Goal: Transaction & Acquisition: Purchase product/service

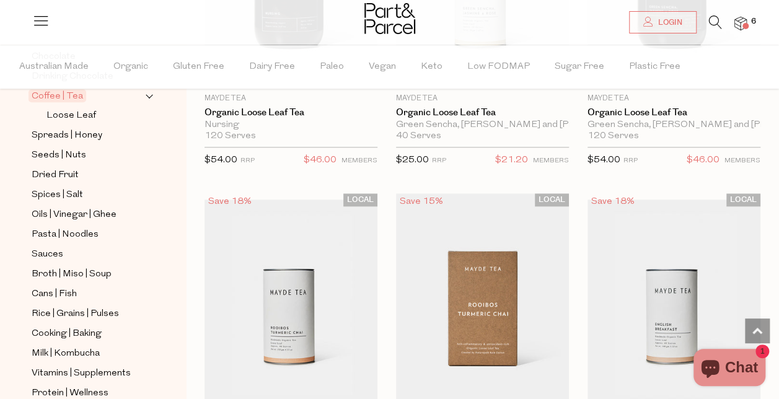
scroll to position [321, 0]
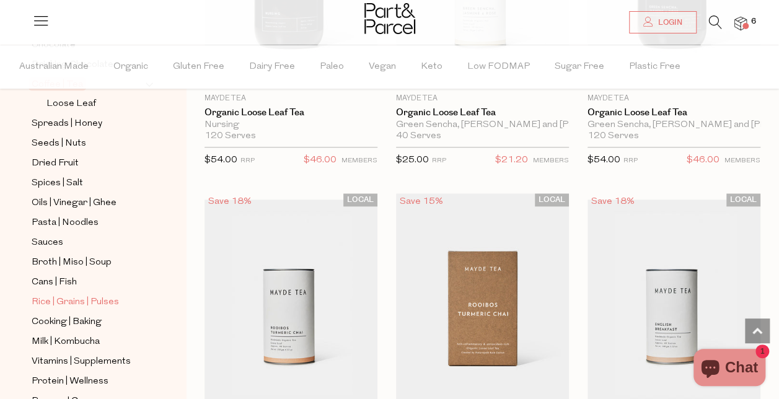
click at [56, 295] on span "Rice | Grains | Pulses" at bounding box center [75, 302] width 87 height 15
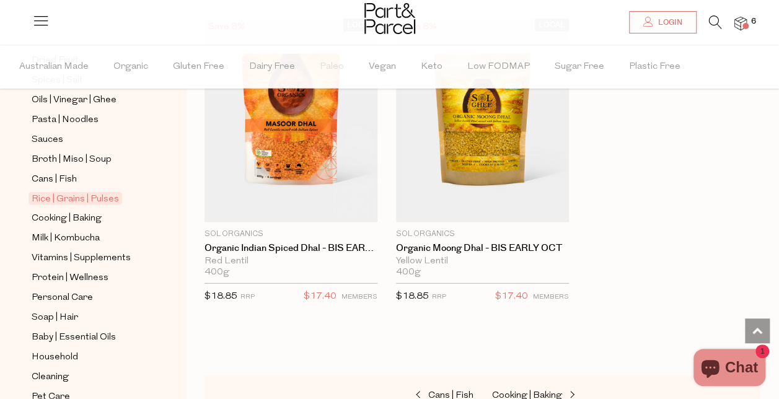
scroll to position [426, 0]
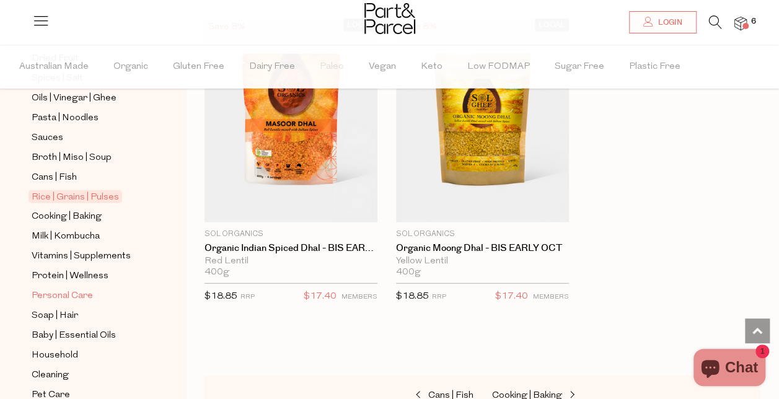
click at [61, 289] on span "Personal Care" at bounding box center [62, 296] width 61 height 15
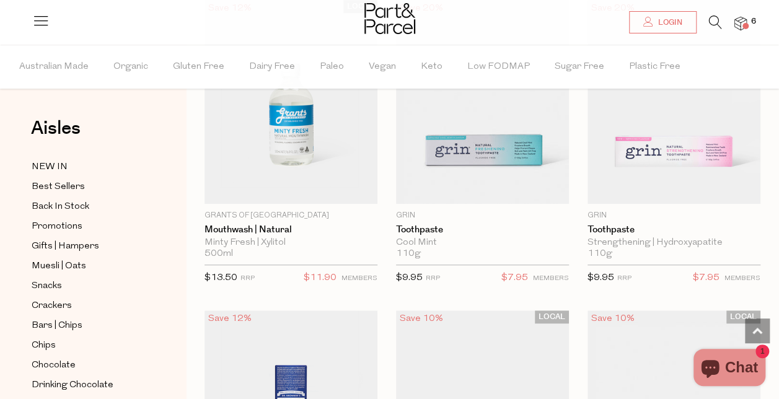
scroll to position [2654, 0]
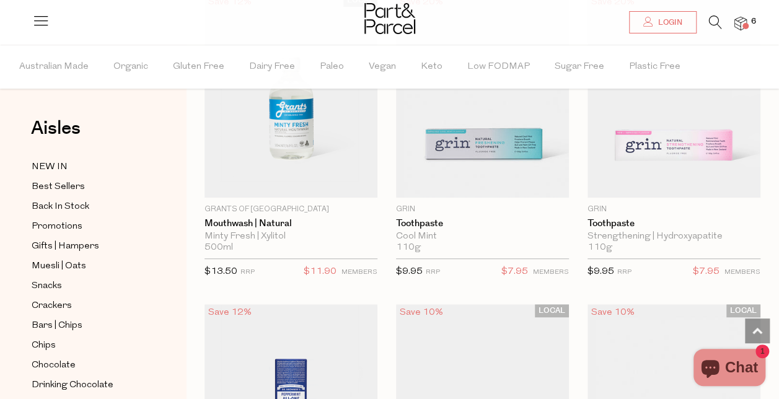
click at [747, 26] on span at bounding box center [746, 26] width 6 height 6
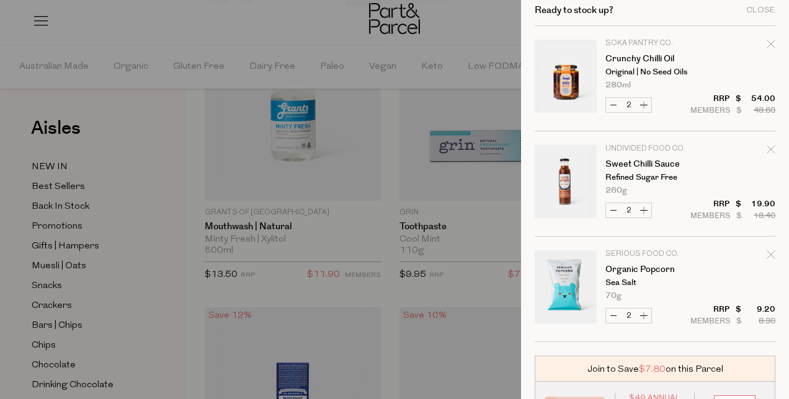
scroll to position [0, 0]
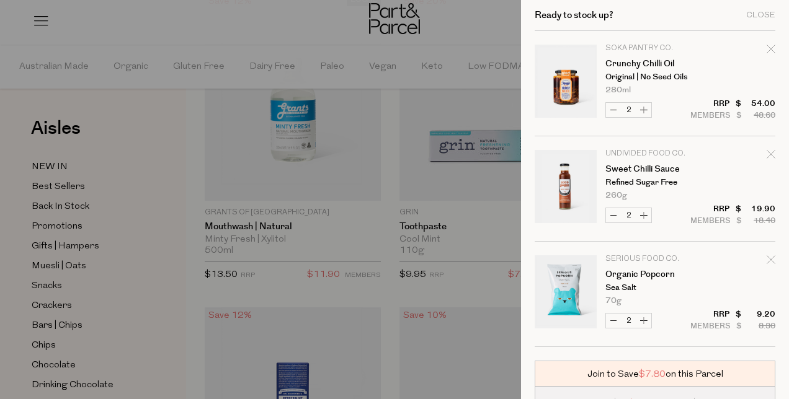
click at [56, 298] on div at bounding box center [394, 199] width 789 height 399
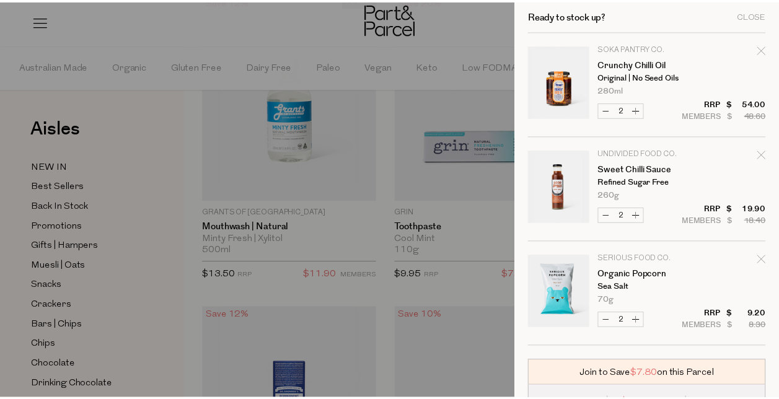
scroll to position [2654, 0]
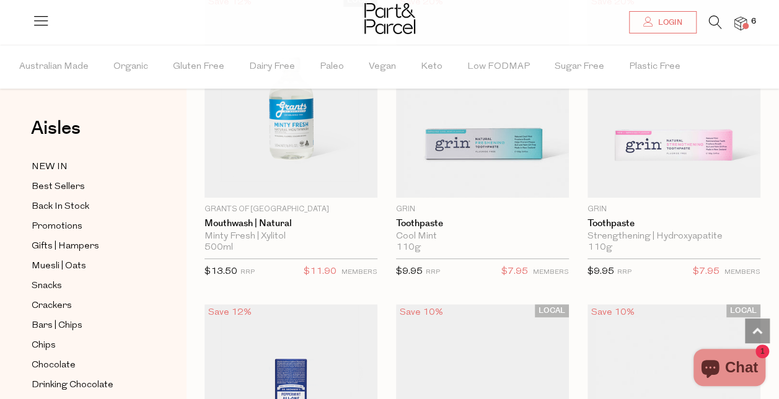
click at [56, 298] on div at bounding box center [389, 199] width 779 height 399
click at [58, 300] on span "Crackers" at bounding box center [52, 306] width 40 height 15
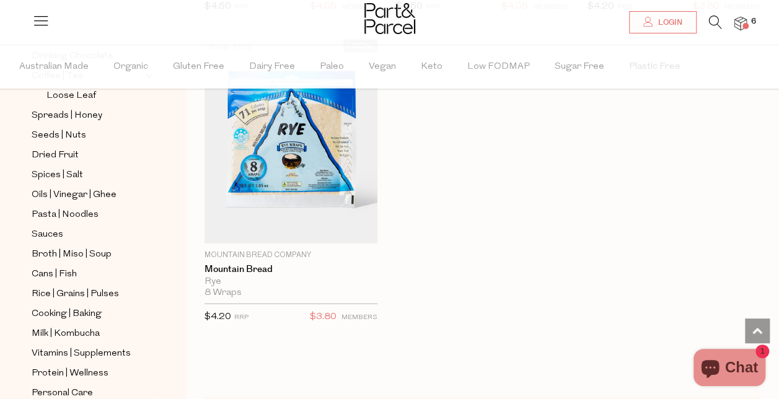
scroll to position [332, 0]
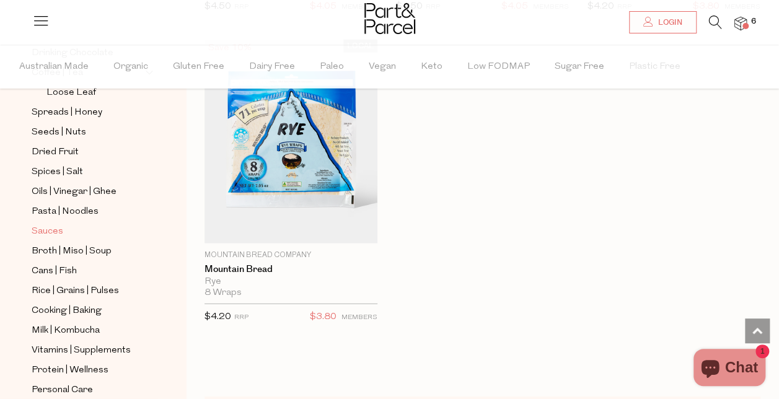
click at [51, 224] on span "Sauces" at bounding box center [48, 231] width 32 height 15
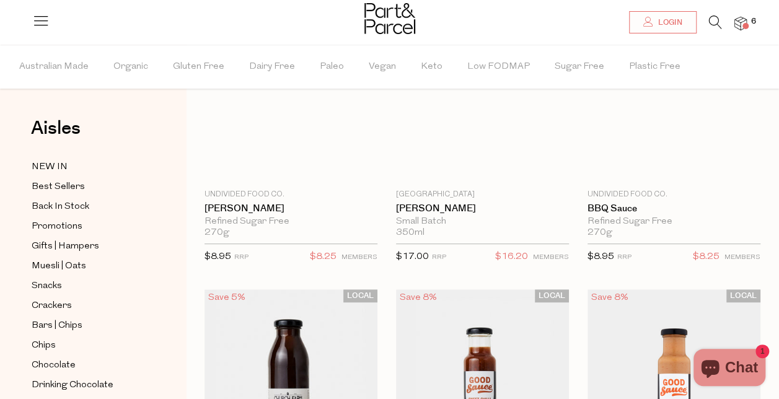
type input "2"
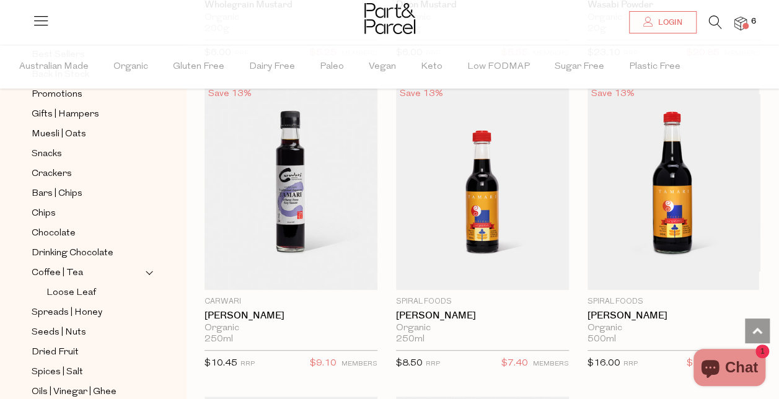
scroll to position [4774, 0]
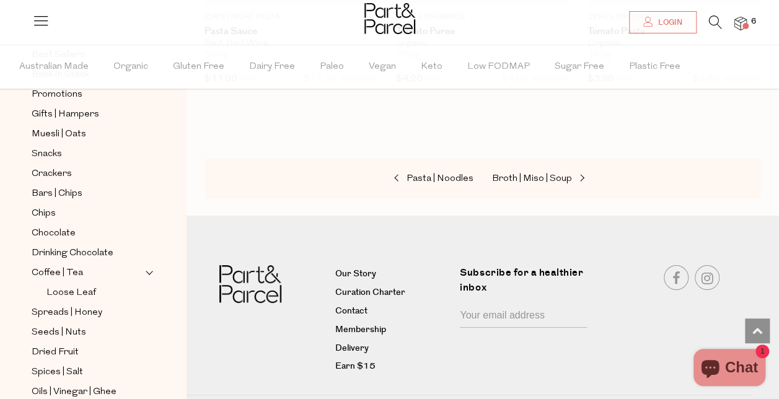
scroll to position [6922, 0]
click at [48, 167] on span "Crackers" at bounding box center [52, 174] width 40 height 15
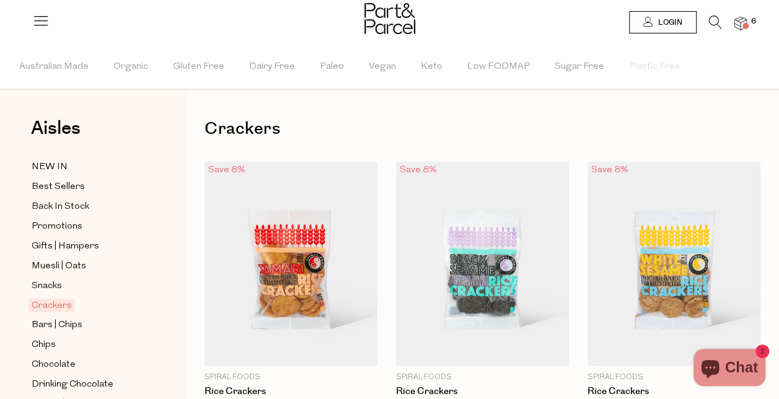
click at [712, 24] on icon at bounding box center [715, 22] width 13 height 14
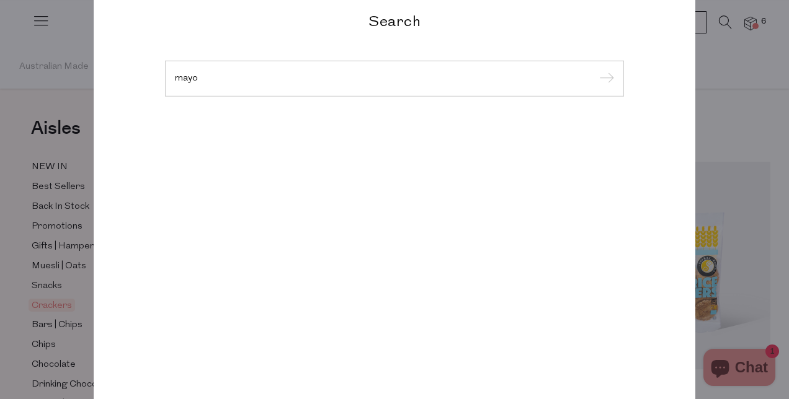
type input "mayo"
click at [595, 70] on input "submit" at bounding box center [604, 79] width 19 height 19
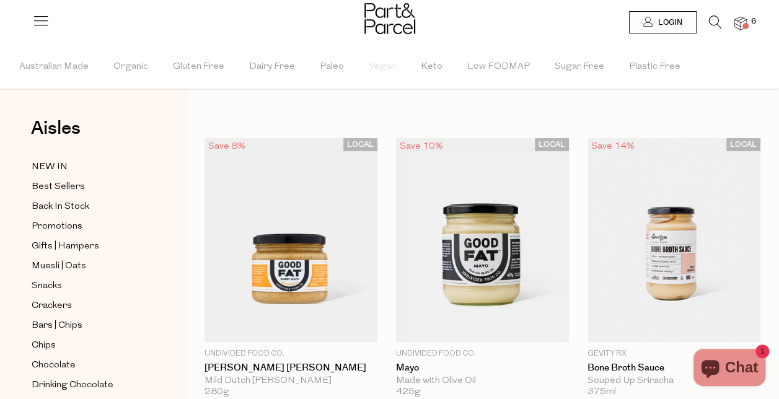
click at [748, 26] on span at bounding box center [746, 26] width 6 height 6
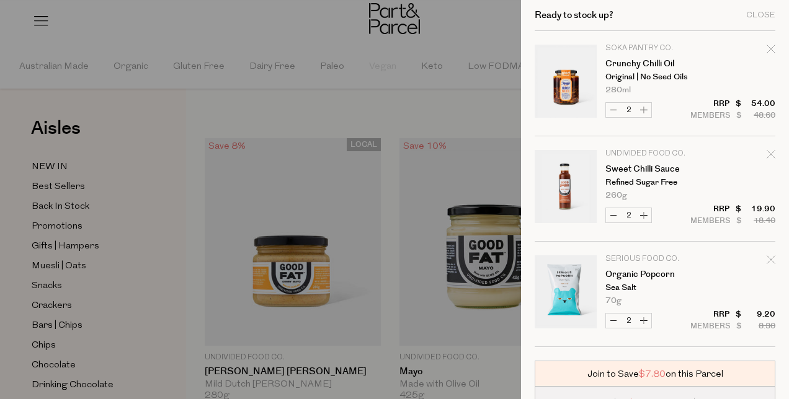
click at [72, 323] on div at bounding box center [394, 199] width 789 height 399
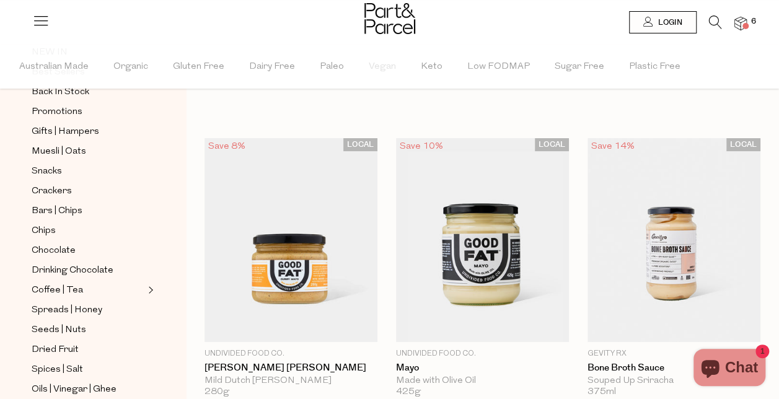
scroll to position [122, 0]
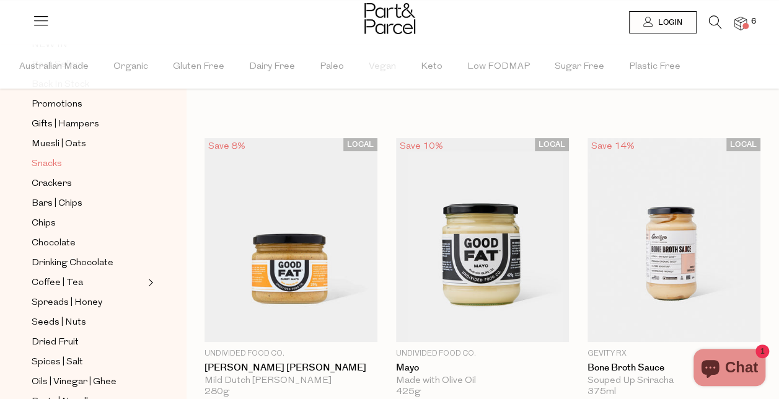
click at [53, 157] on span "Snacks" at bounding box center [47, 164] width 30 height 15
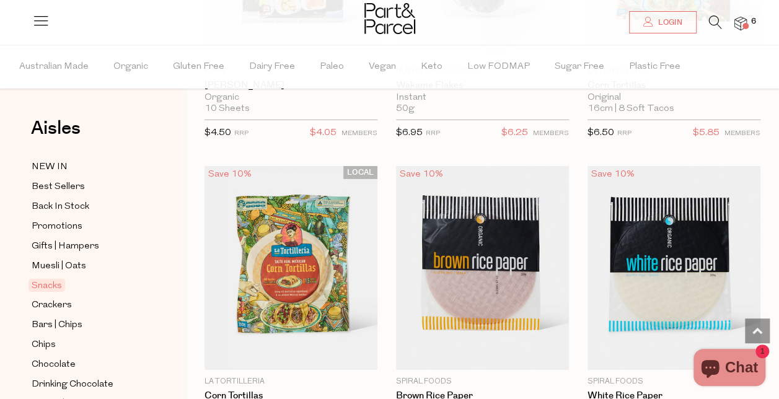
scroll to position [6532, 0]
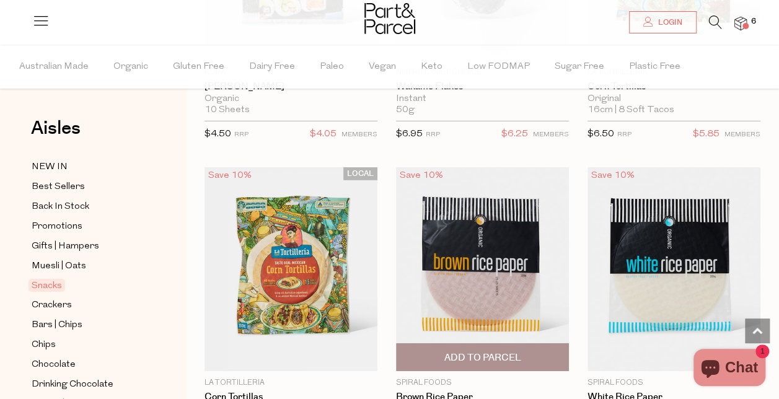
click at [444, 185] on img at bounding box center [482, 269] width 173 height 204
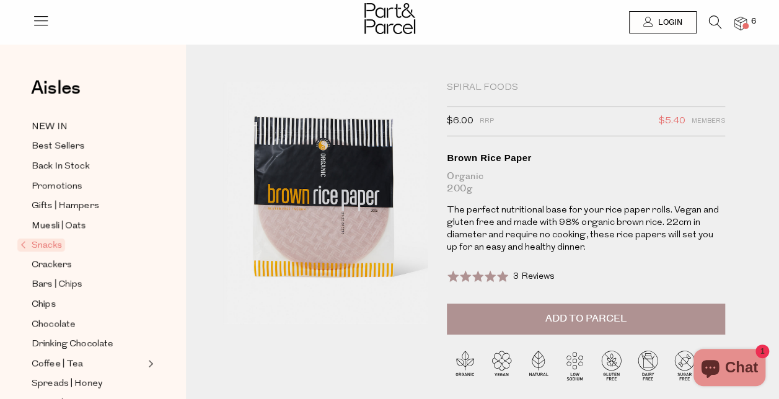
click at [715, 21] on icon at bounding box center [715, 22] width 13 height 14
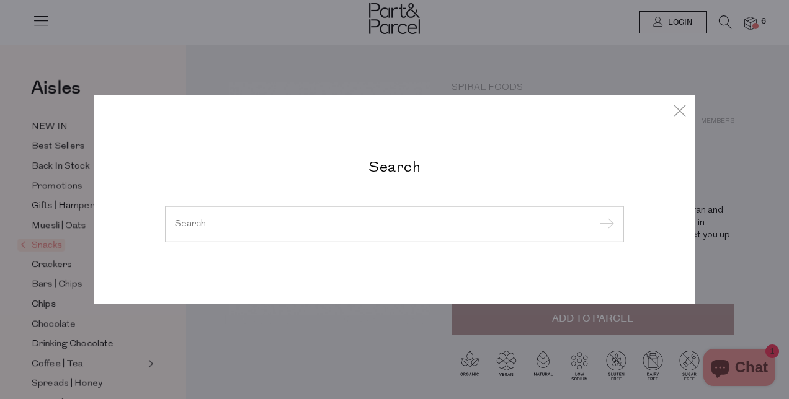
type input "b"
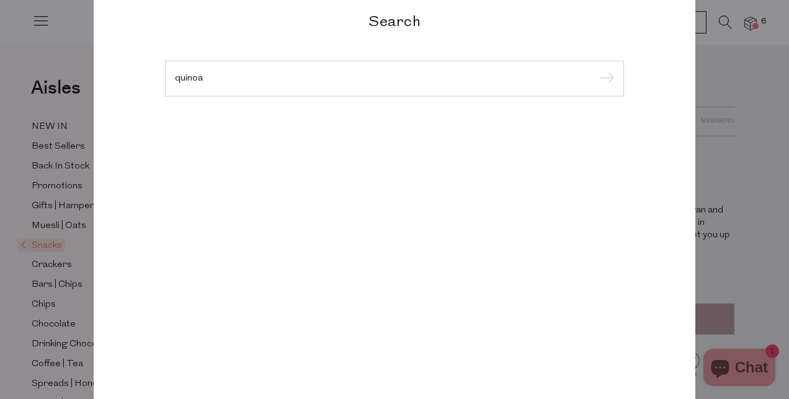
type input "quinoa"
click at [595, 70] on input "submit" at bounding box center [604, 79] width 19 height 19
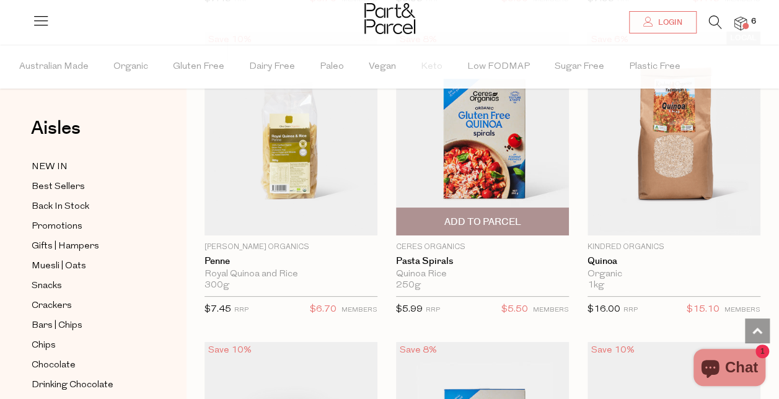
scroll to position [2282, 0]
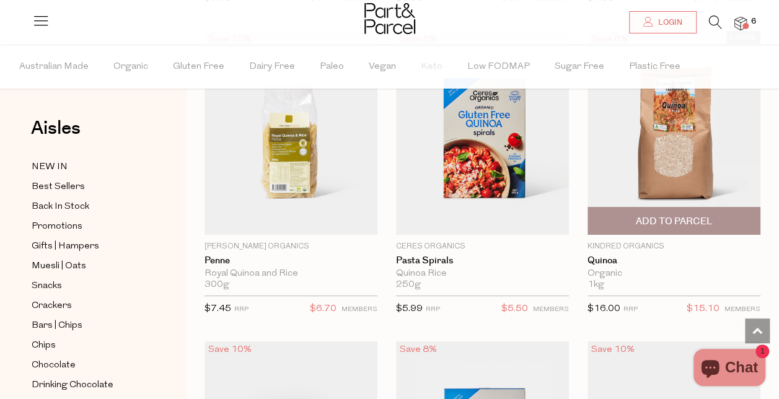
click at [666, 146] on img at bounding box center [674, 133] width 173 height 204
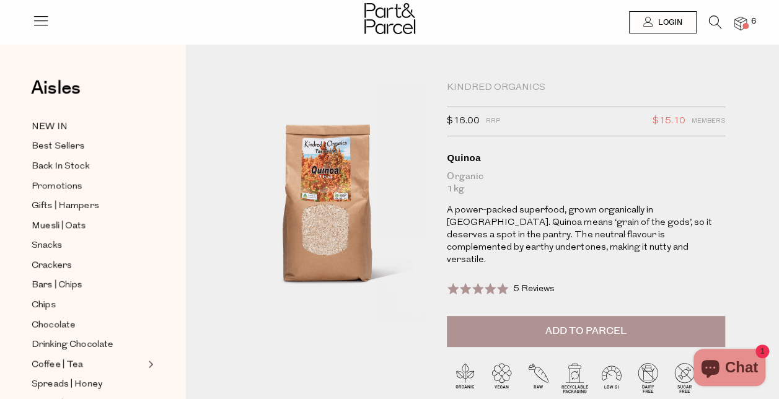
click at [338, 242] on img at bounding box center [316, 218] width 370 height 436
click at [597, 324] on span "Add to Parcel" at bounding box center [586, 331] width 81 height 14
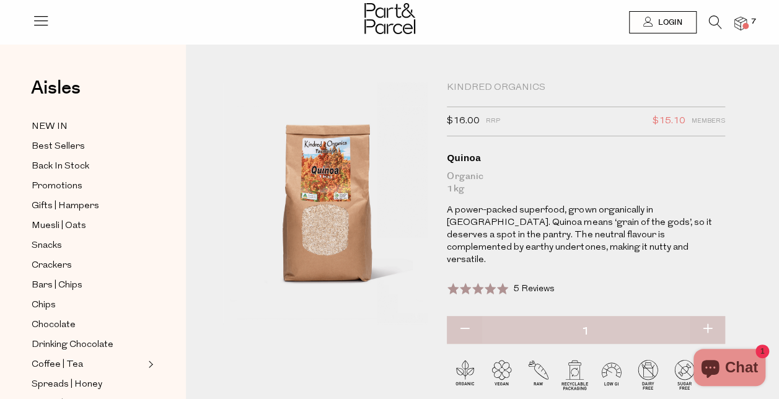
click at [748, 18] on div at bounding box center [389, 20] width 779 height 40
click at [746, 22] on div at bounding box center [389, 20] width 779 height 40
click at [737, 31] on li "7" at bounding box center [734, 23] width 25 height 17
click at [737, 29] on img at bounding box center [741, 24] width 12 height 14
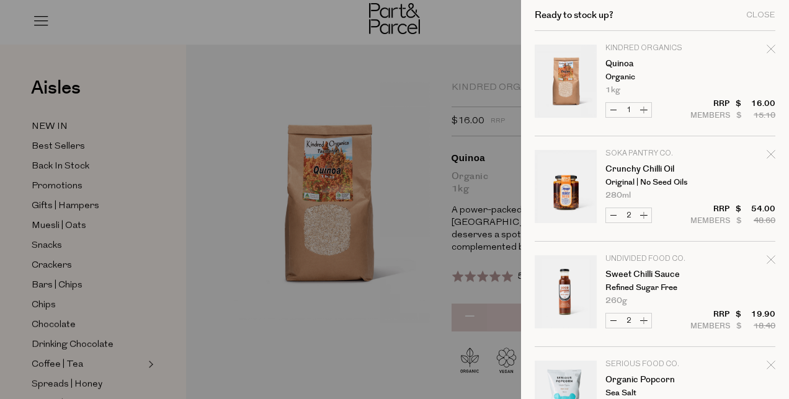
click at [766, 50] on icon "Remove Quinoa" at bounding box center [770, 49] width 8 height 8
type input "Add Membership"
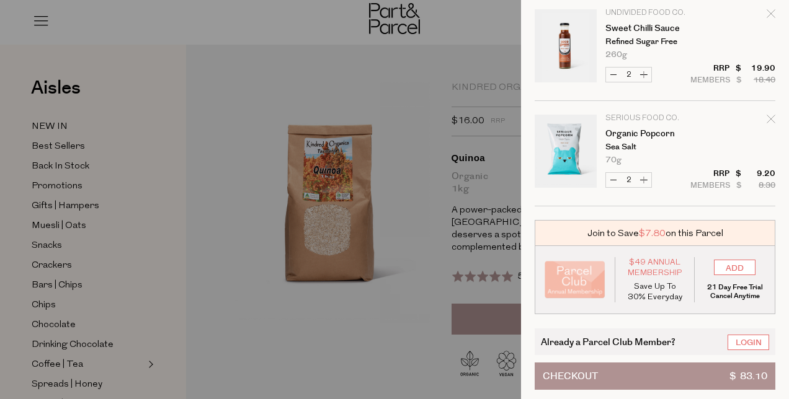
scroll to position [144, 0]
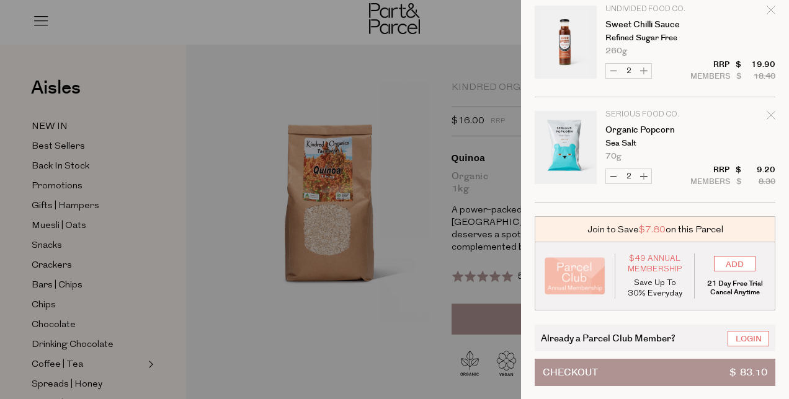
click at [440, 198] on div at bounding box center [394, 199] width 789 height 399
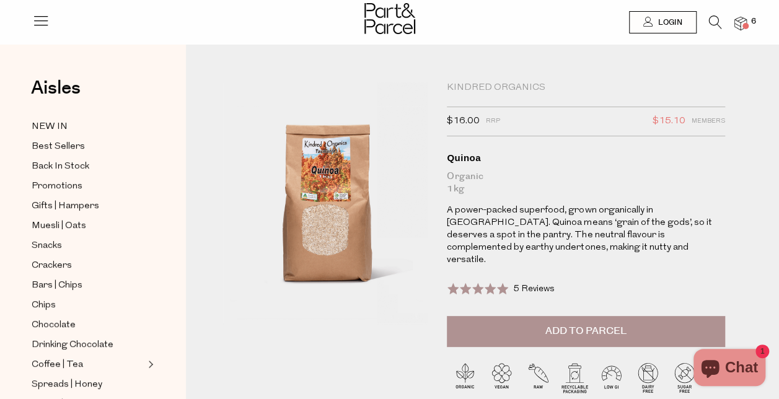
click at [713, 20] on icon at bounding box center [715, 22] width 13 height 14
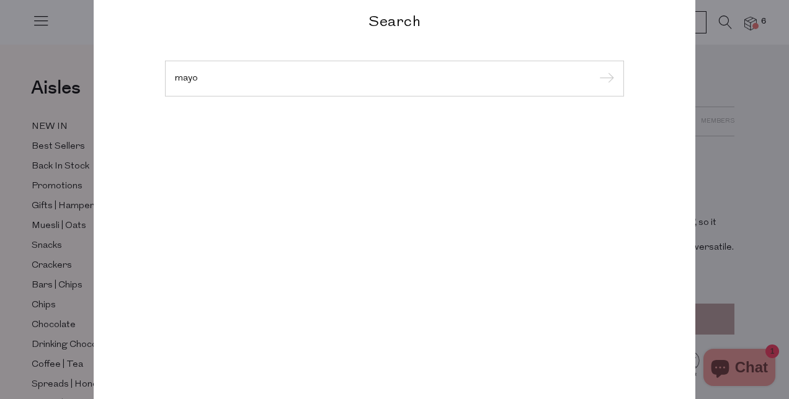
type input "mayo"
click at [595, 70] on input "submit" at bounding box center [604, 79] width 19 height 19
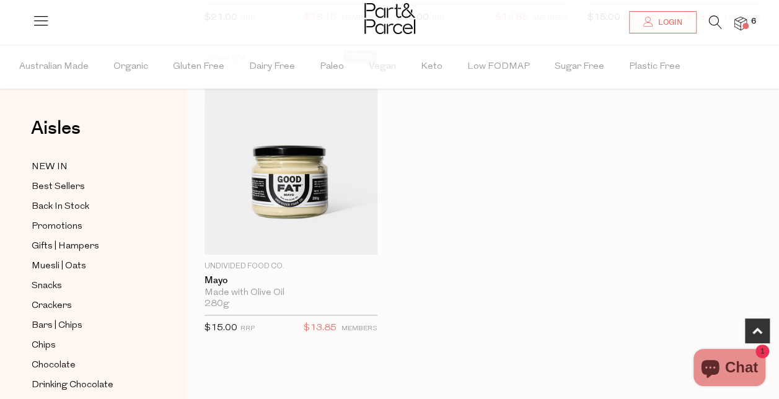
scroll to position [711, 0]
click at [241, 184] on img at bounding box center [291, 150] width 173 height 204
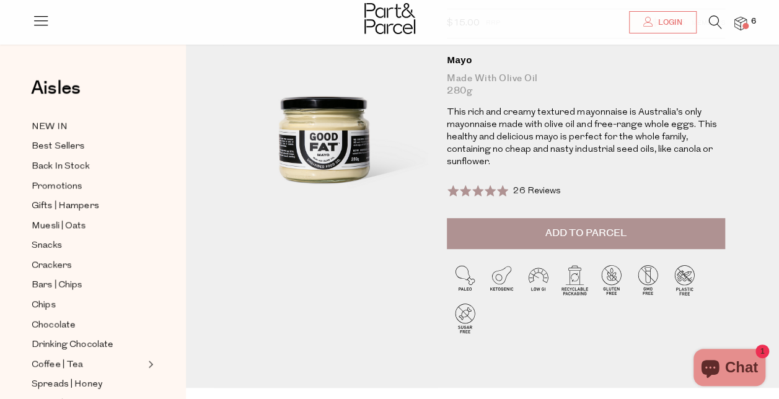
click at [598, 229] on span "Add to Parcel" at bounding box center [586, 233] width 81 height 14
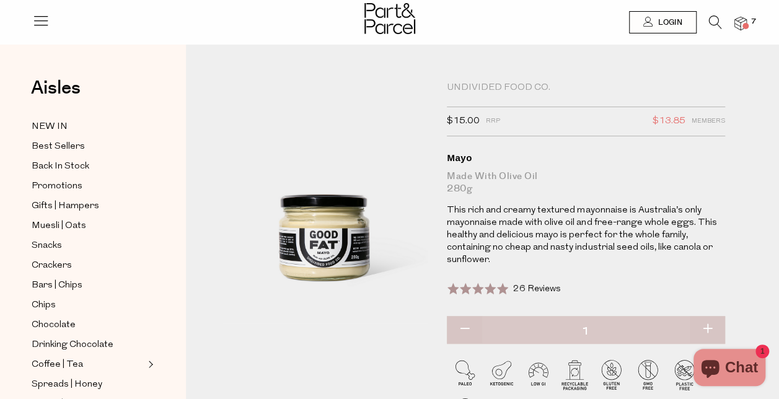
click at [744, 24] on span at bounding box center [746, 26] width 6 height 6
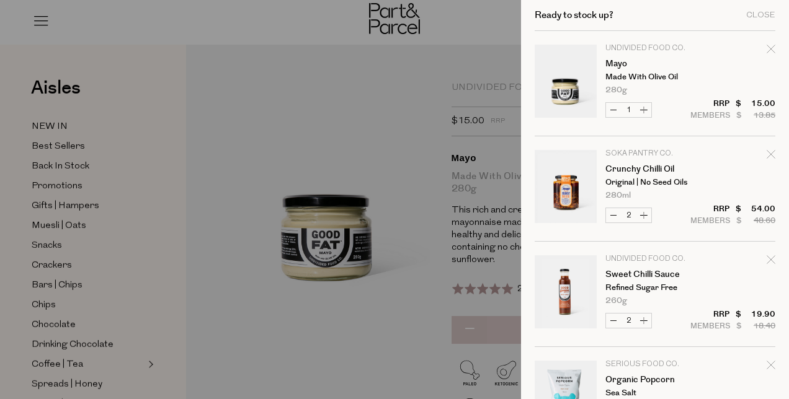
click at [434, 164] on div at bounding box center [394, 199] width 789 height 399
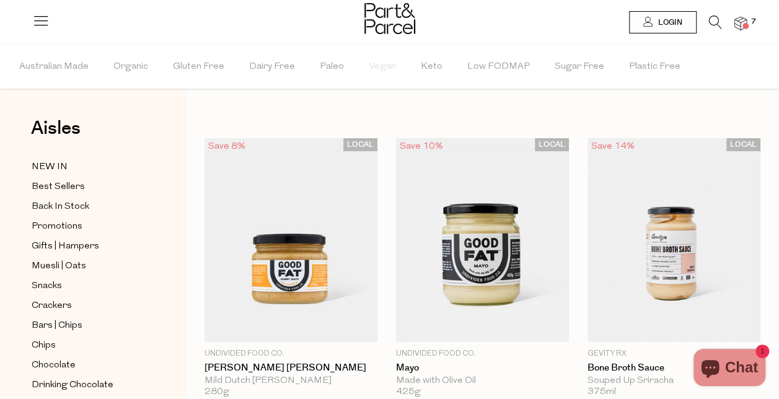
click at [744, 20] on img at bounding box center [741, 24] width 12 height 14
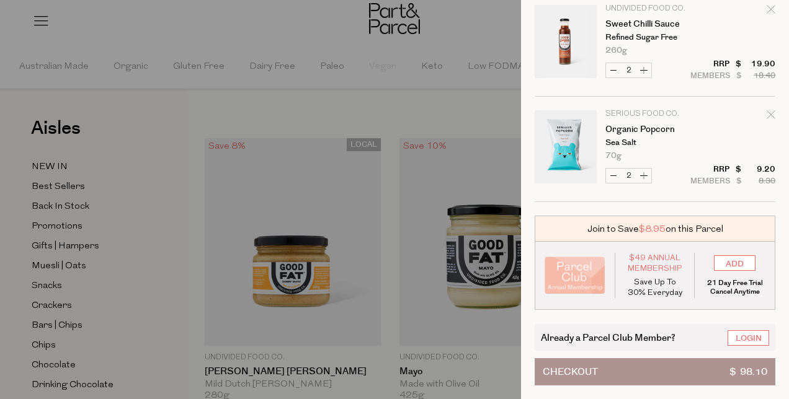
scroll to position [259, 0]
click at [644, 168] on button "Increase Organic Popcorn" at bounding box center [643, 175] width 15 height 14
type input "3"
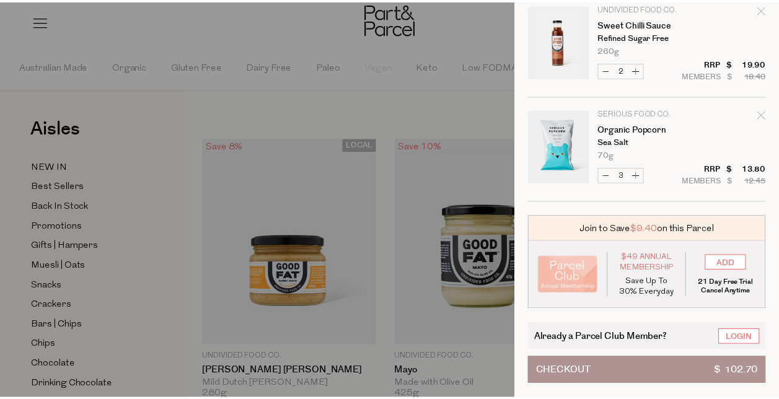
scroll to position [0, 0]
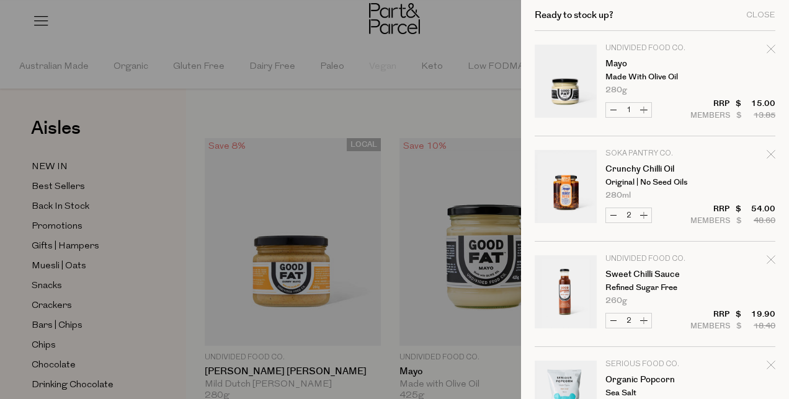
click at [438, 94] on div at bounding box center [394, 199] width 789 height 399
